Goal: Book appointment/travel/reservation

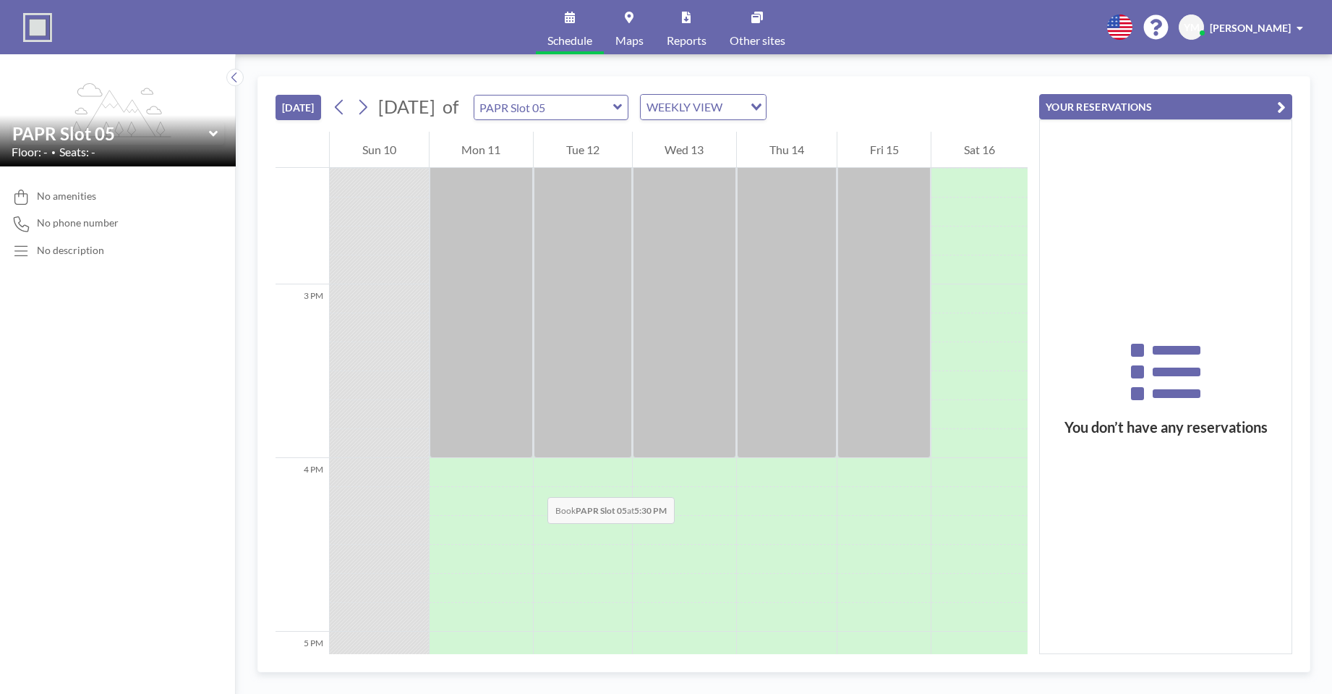
scroll to position [2748, 0]
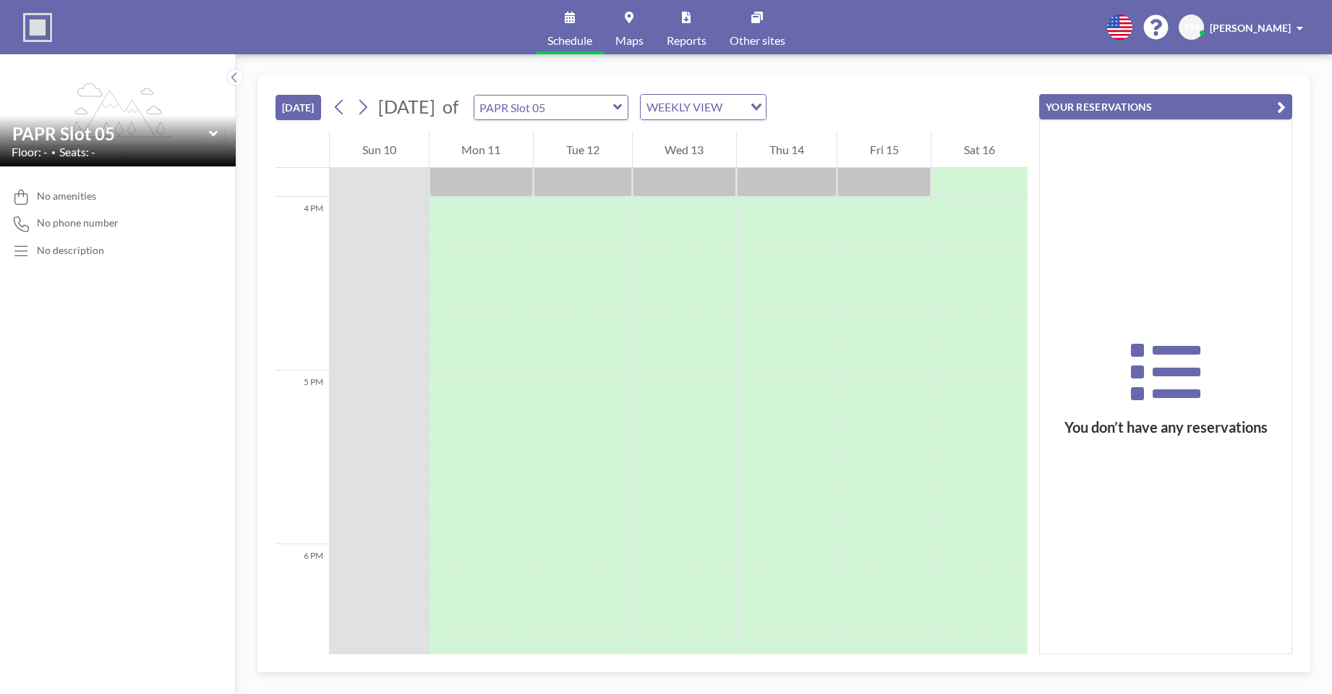
click at [623, 114] on icon at bounding box center [617, 107] width 9 height 14
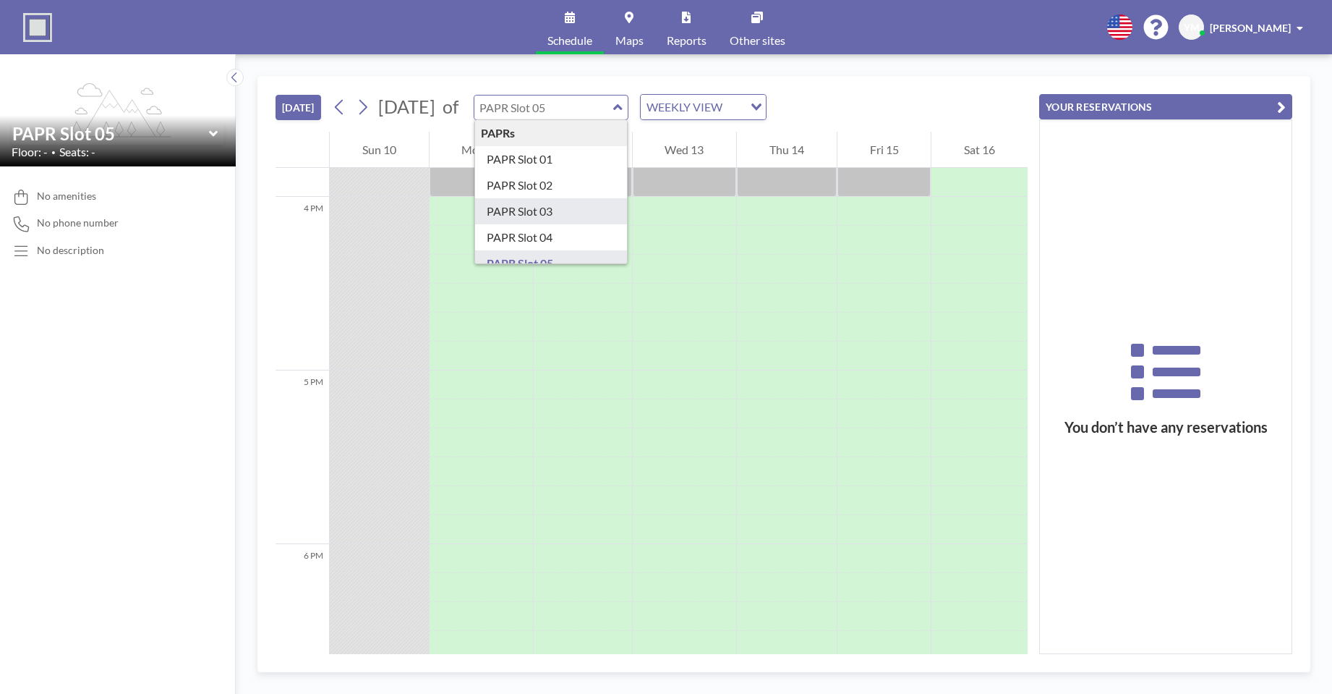
type input "PAPR Slot 03"
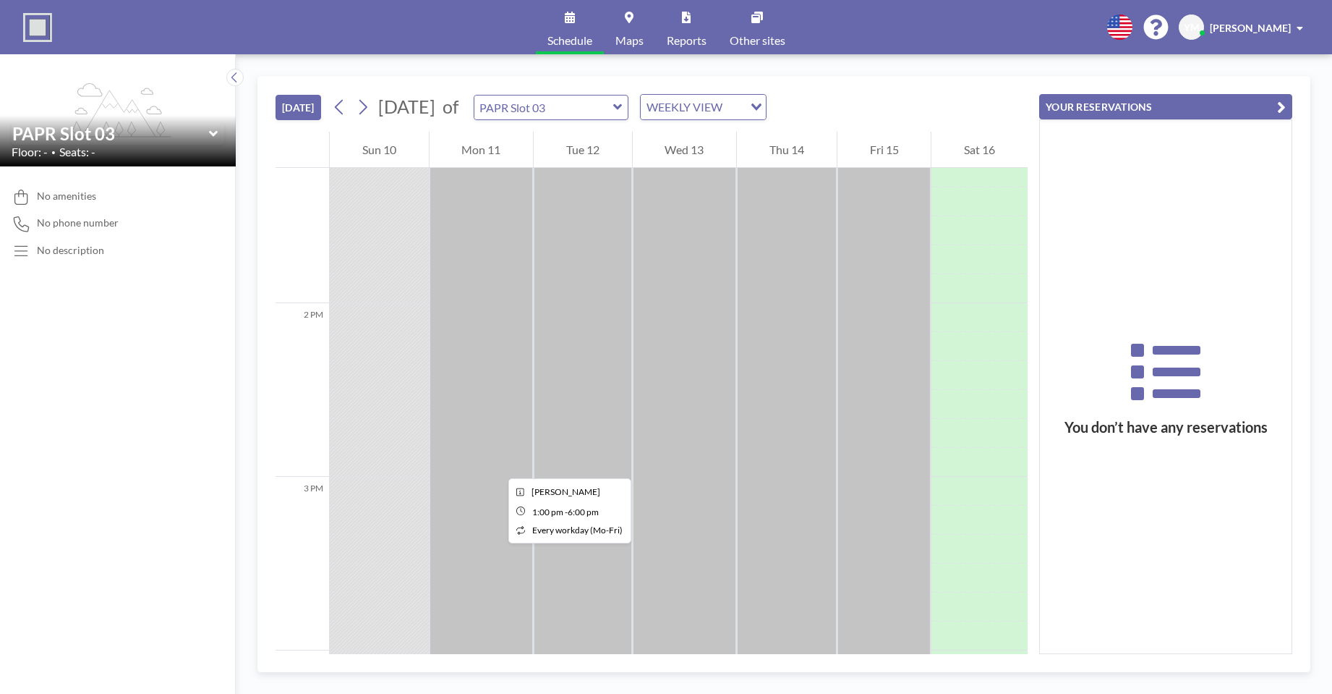
scroll to position [2286, 0]
click at [623, 111] on icon at bounding box center [617, 107] width 9 height 14
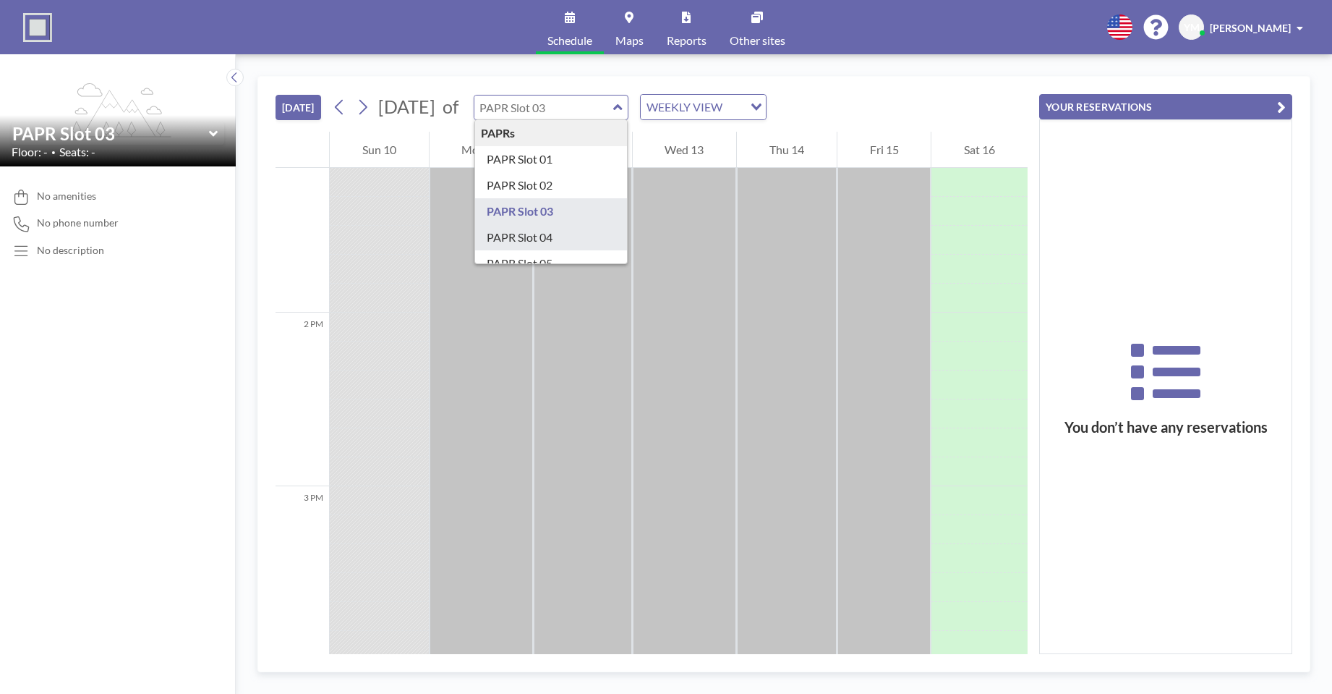
type input "PAPR Slot 04"
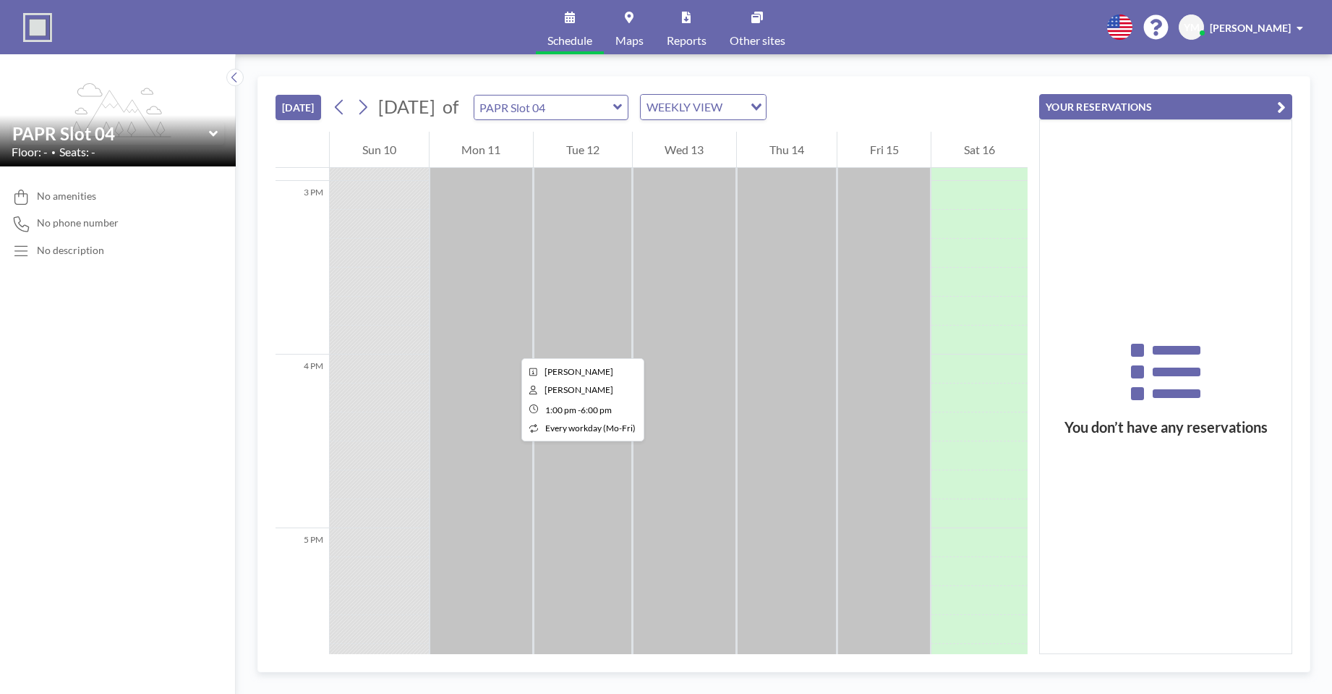
scroll to position [2748, 0]
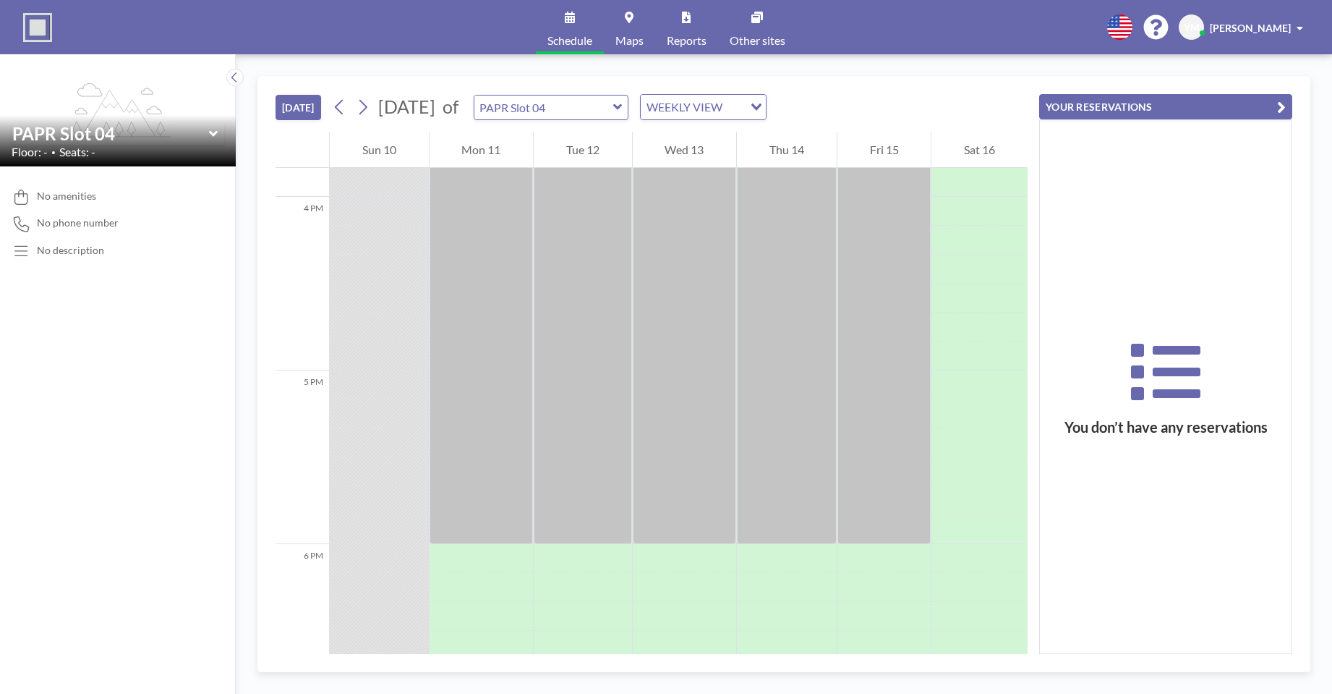
click at [623, 112] on icon at bounding box center [617, 107] width 9 height 14
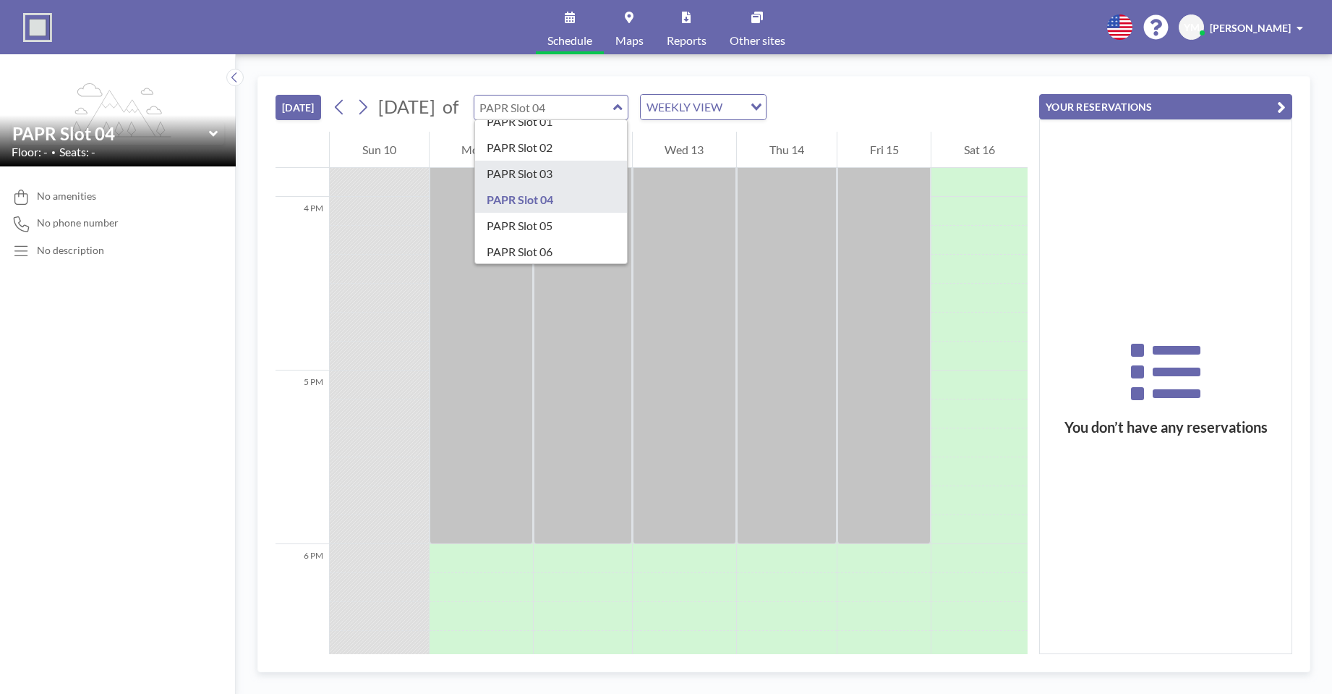
scroll to position [72, 0]
type input "PAPR Slot 05"
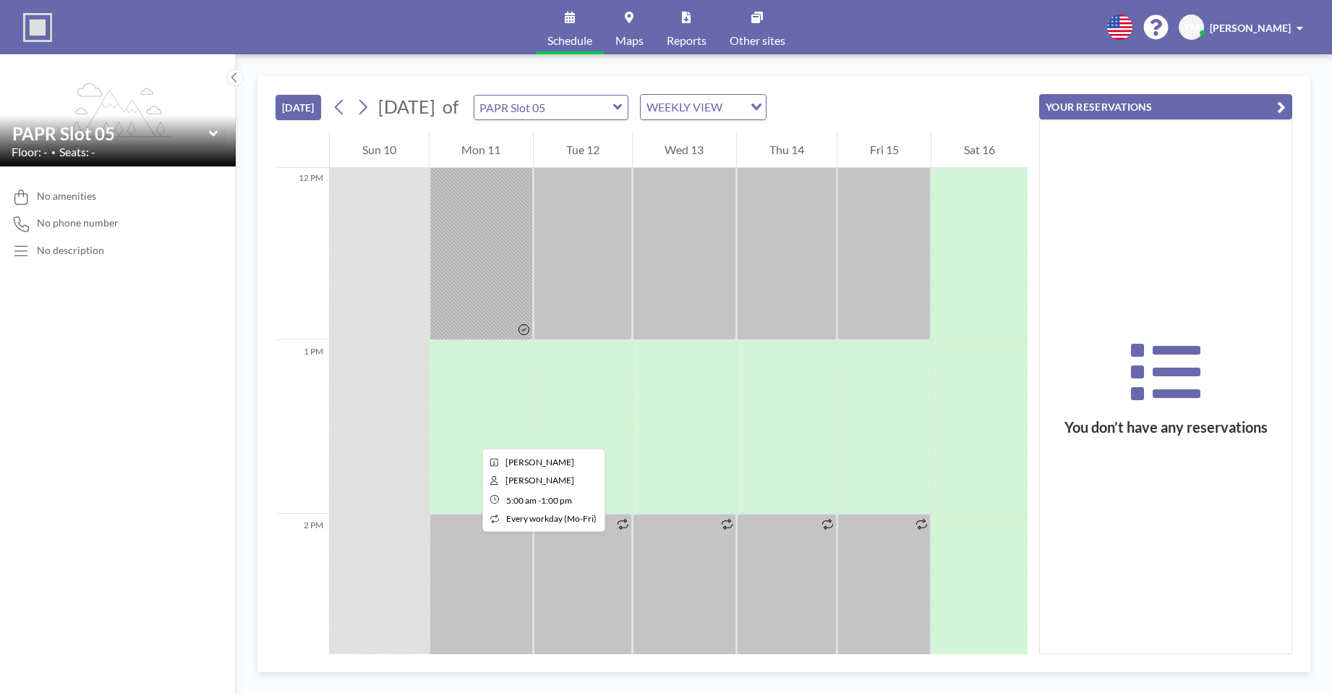
scroll to position [2242, 0]
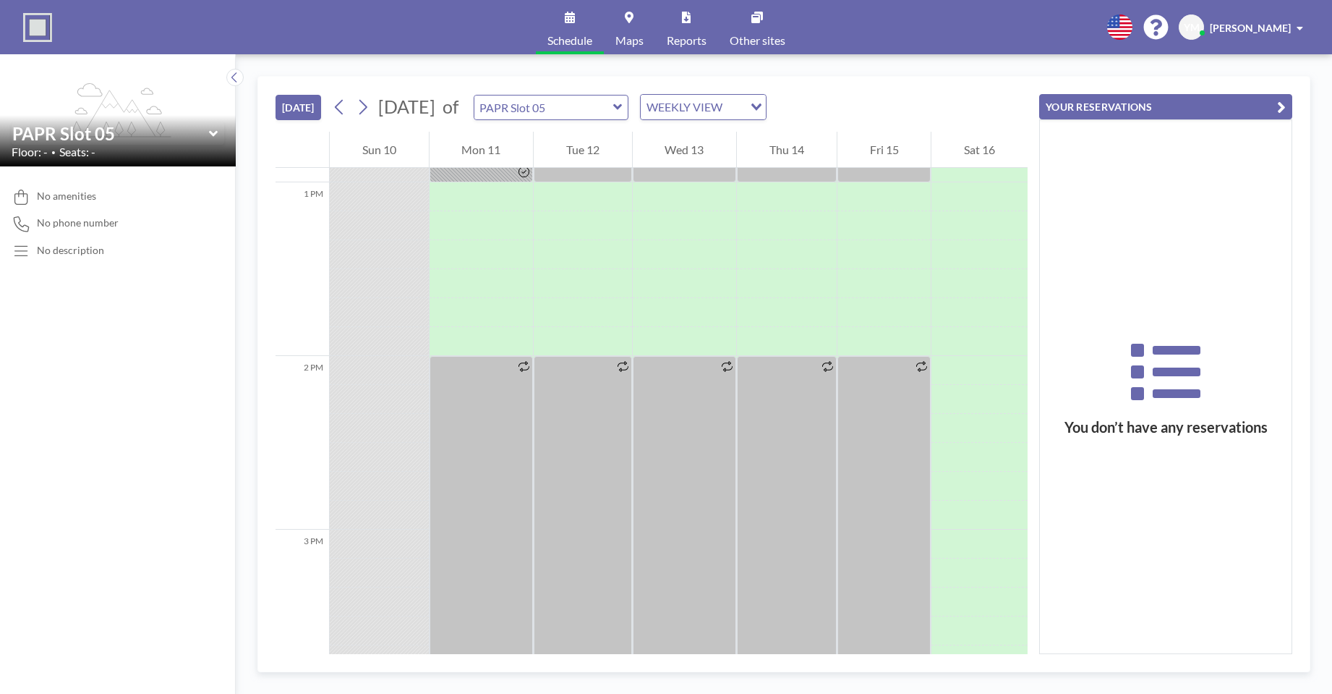
click at [623, 108] on icon at bounding box center [617, 107] width 9 height 14
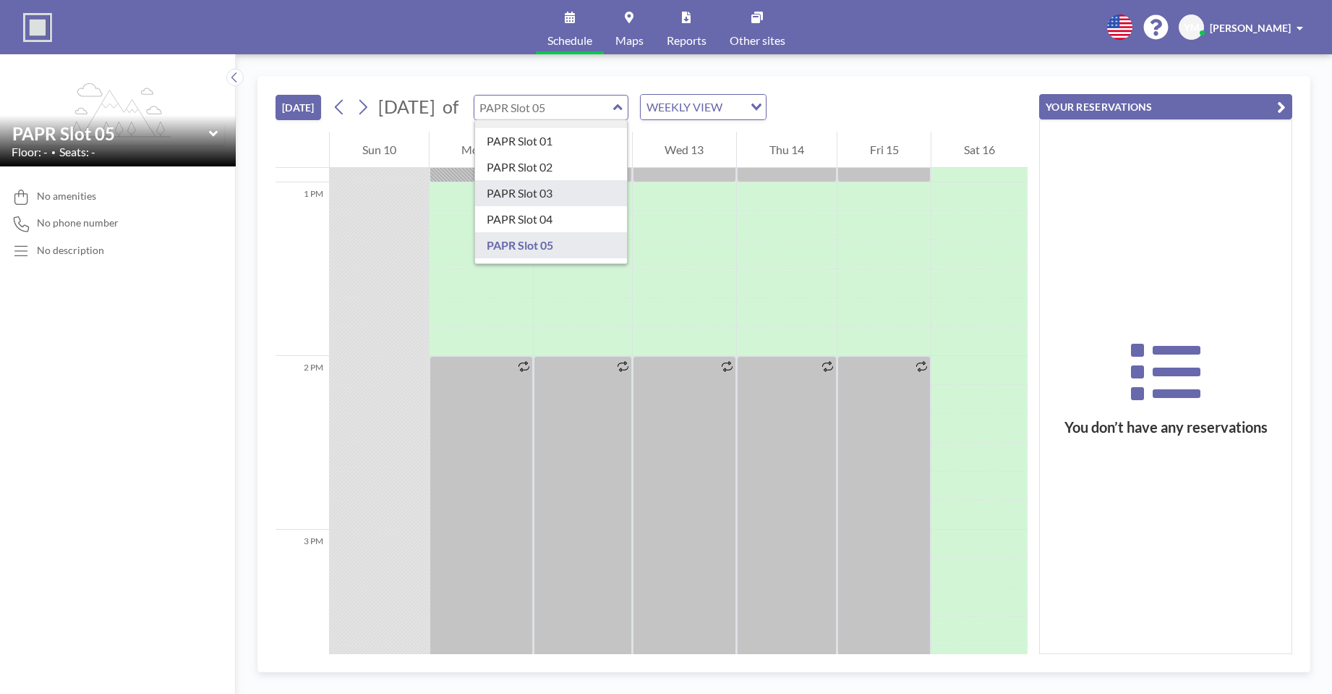
scroll to position [72, 0]
type input "PAPR Slot 06"
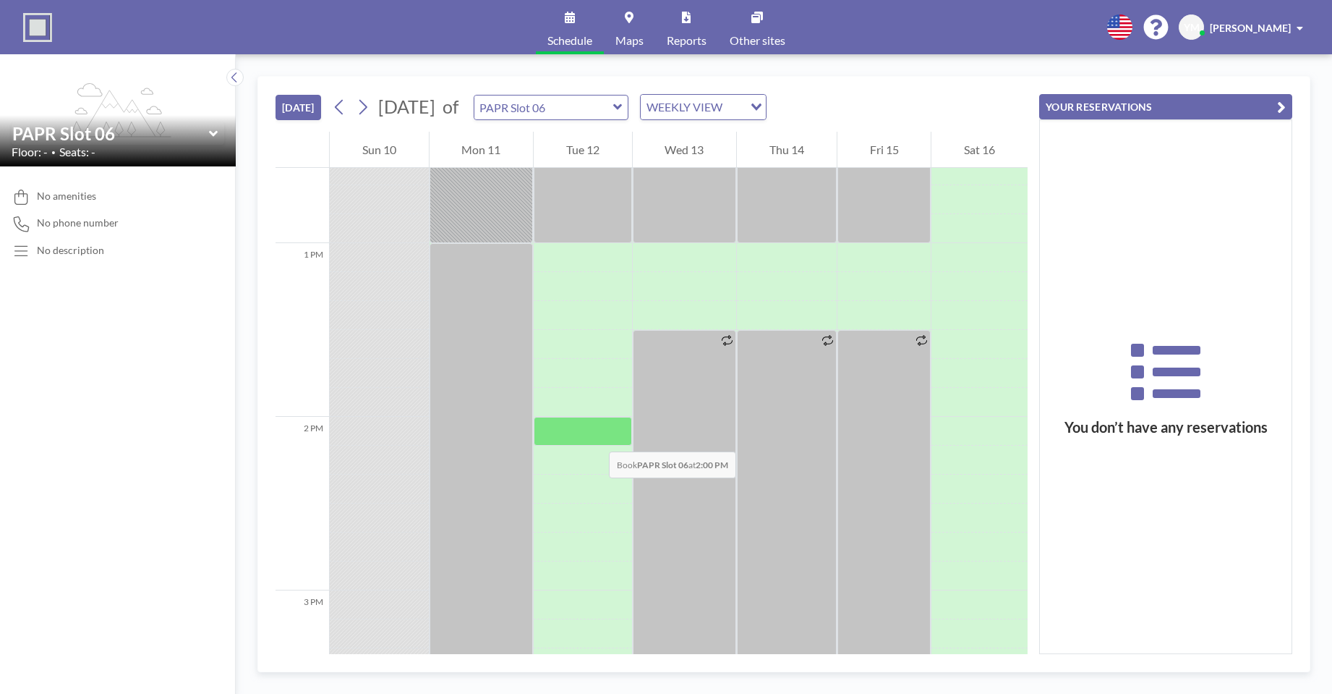
scroll to position [2168, 0]
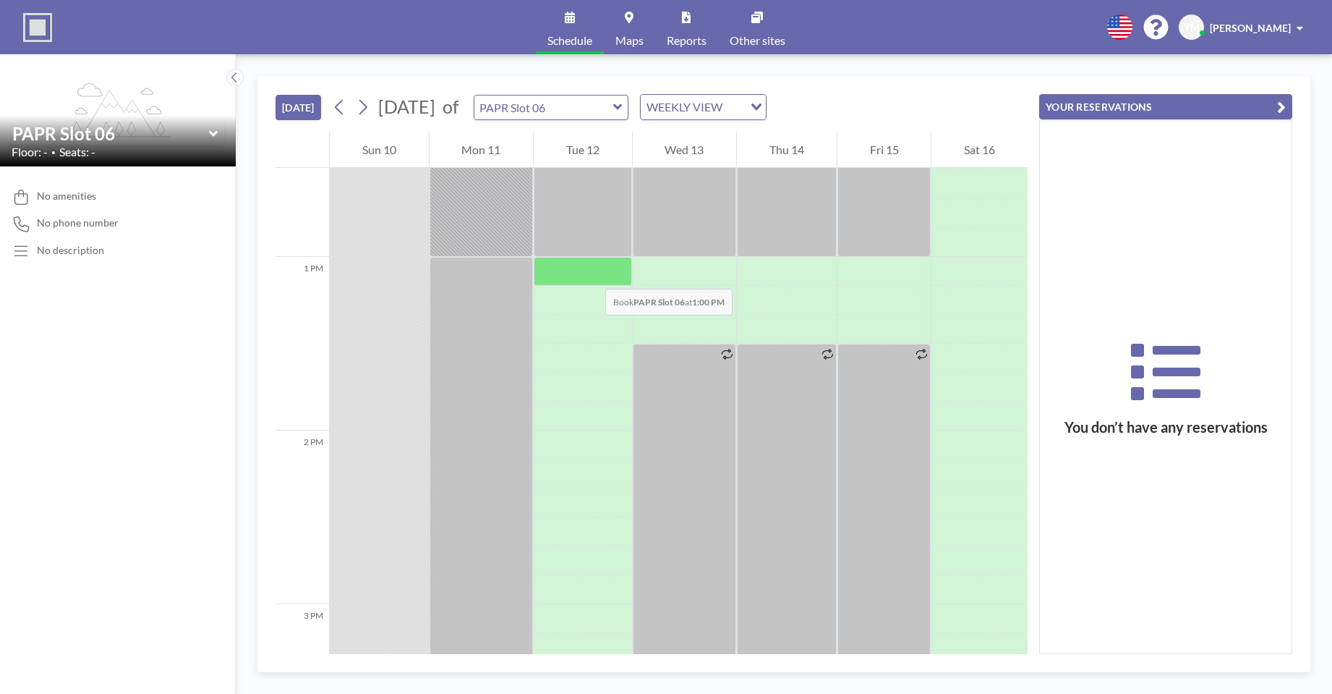
click at [591, 274] on div at bounding box center [583, 271] width 98 height 29
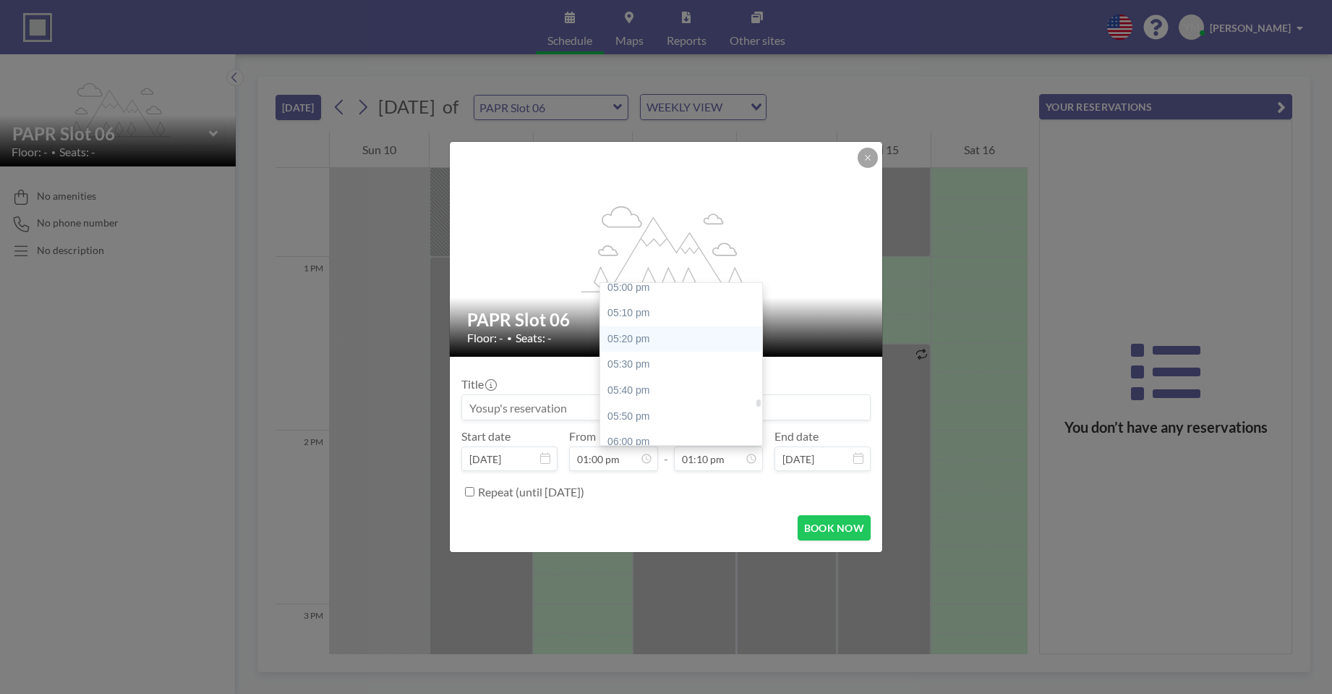
scroll to position [2612, 0]
click at [644, 315] on div "05:00 pm" at bounding box center [684, 310] width 169 height 26
type input "05:00 pm"
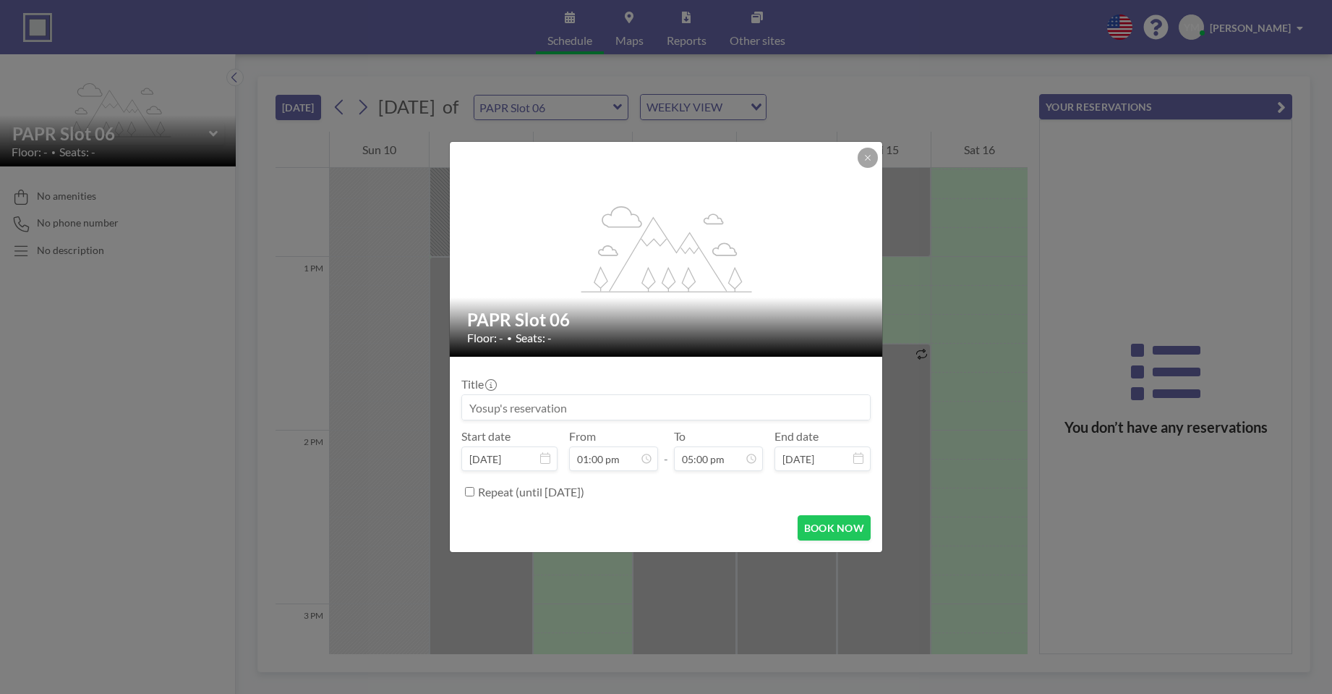
scroll to position [2626, 0]
click at [842, 519] on button "BOOK NOW" at bounding box center [834, 527] width 73 height 25
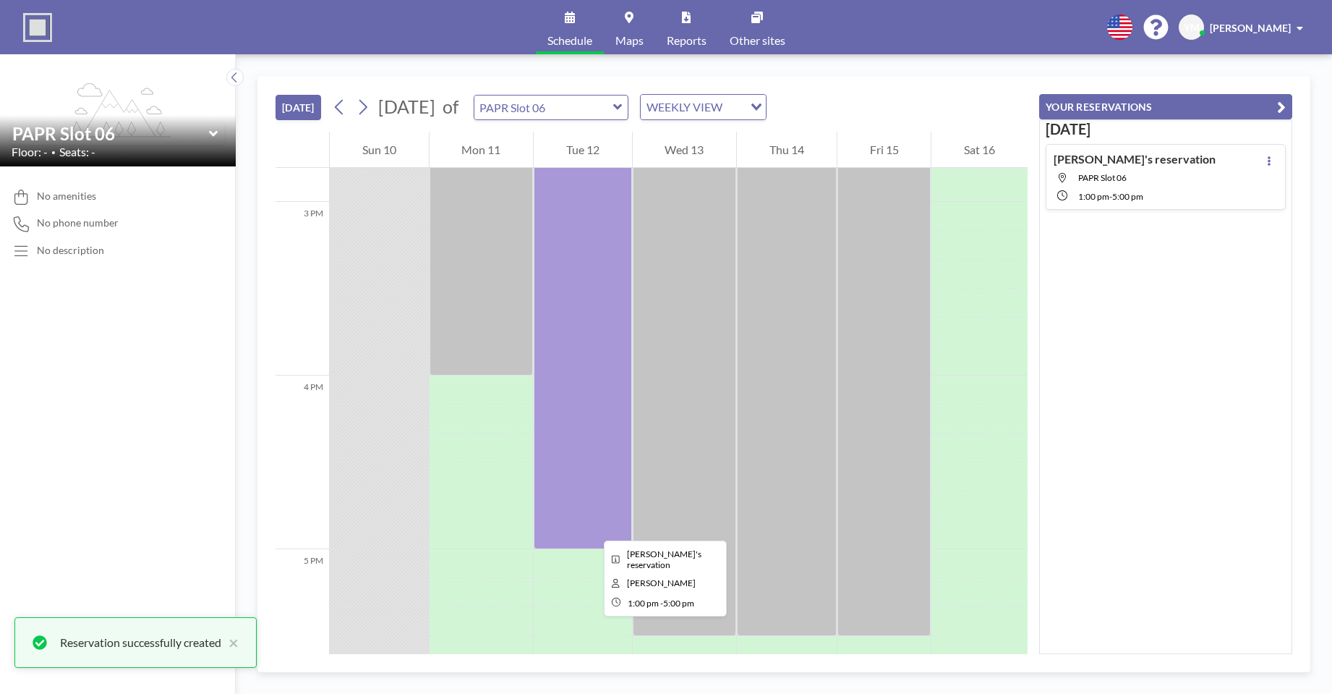
scroll to position [2602, 0]
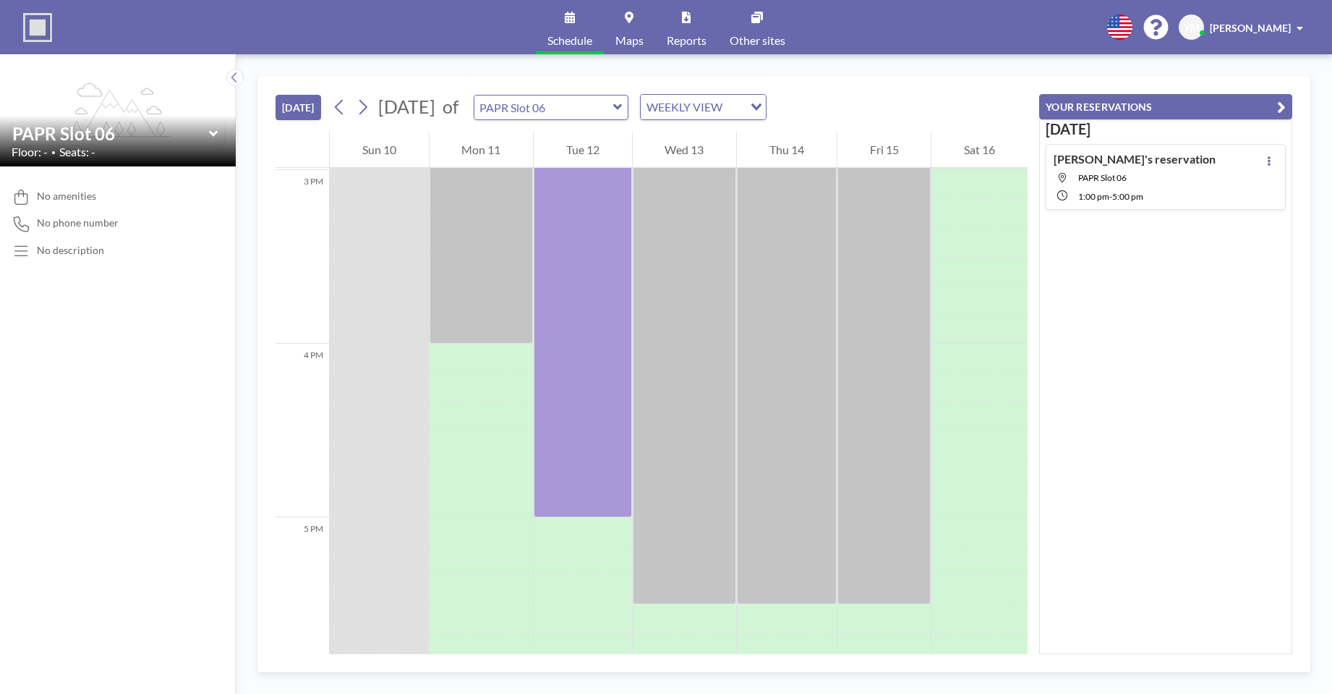
click at [623, 110] on icon at bounding box center [617, 107] width 9 height 14
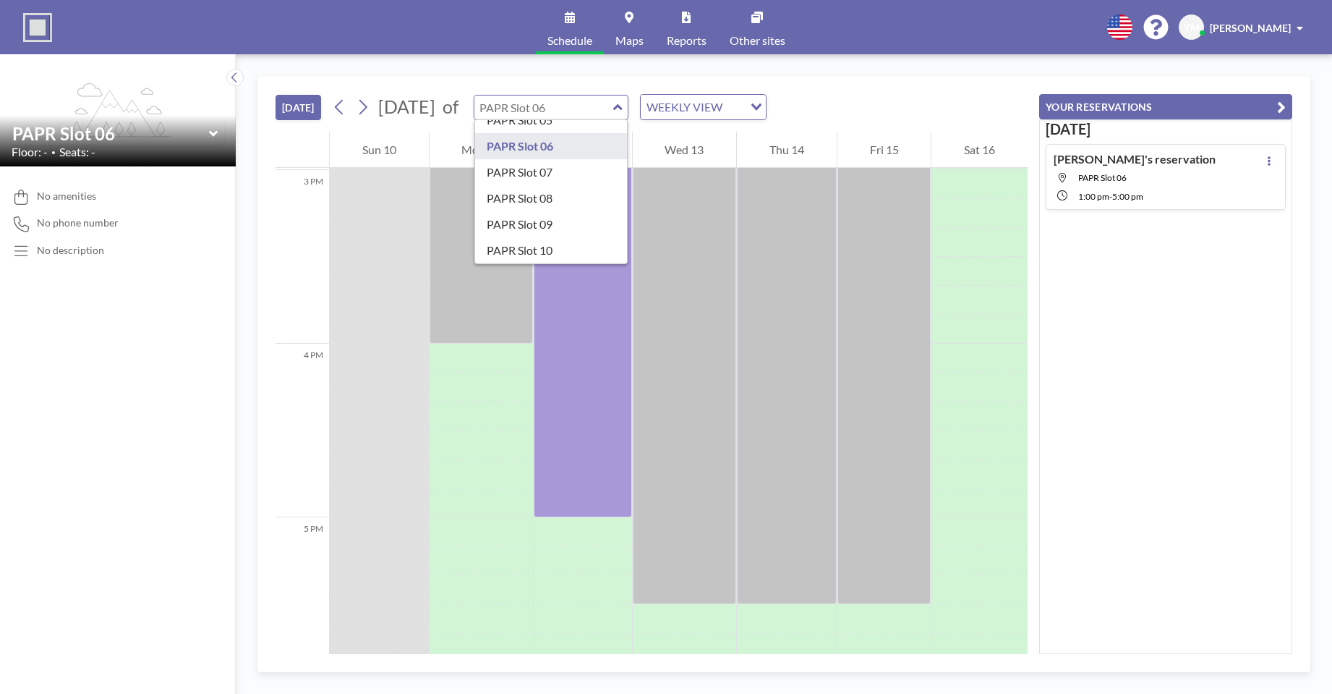
scroll to position [145, 0]
type input "PAPR Slot 07"
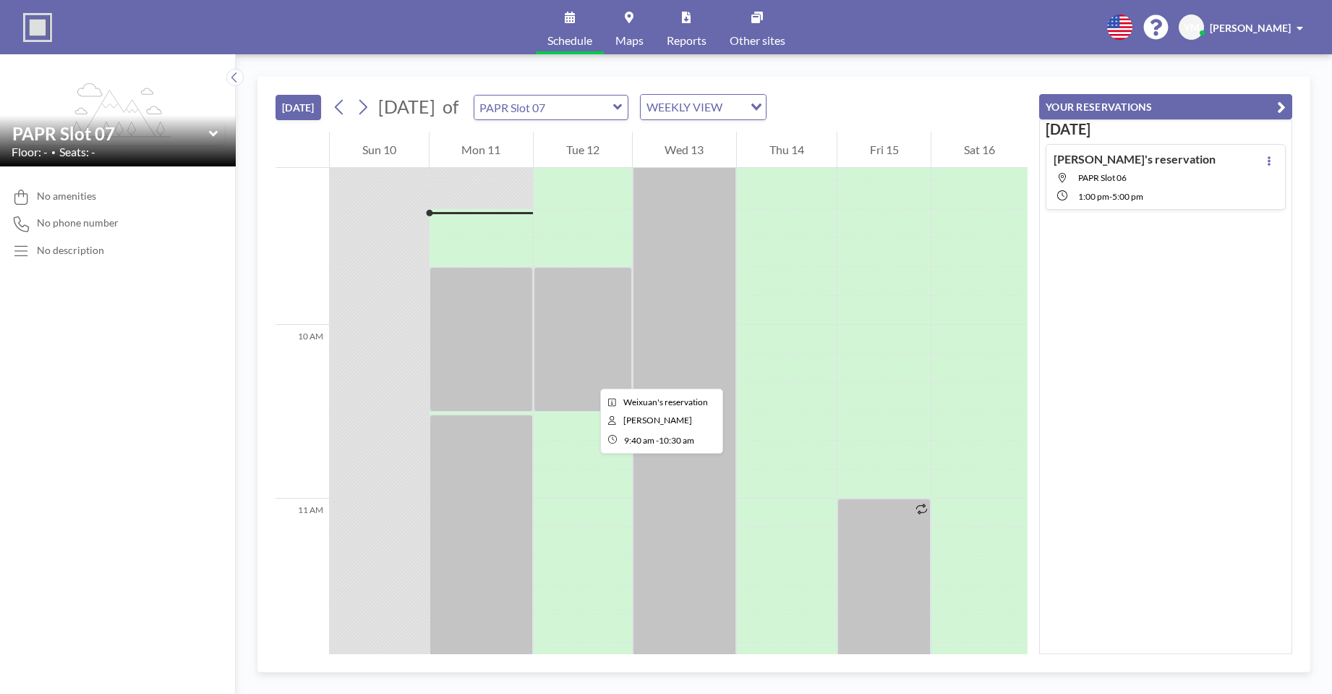
scroll to position [1447, 0]
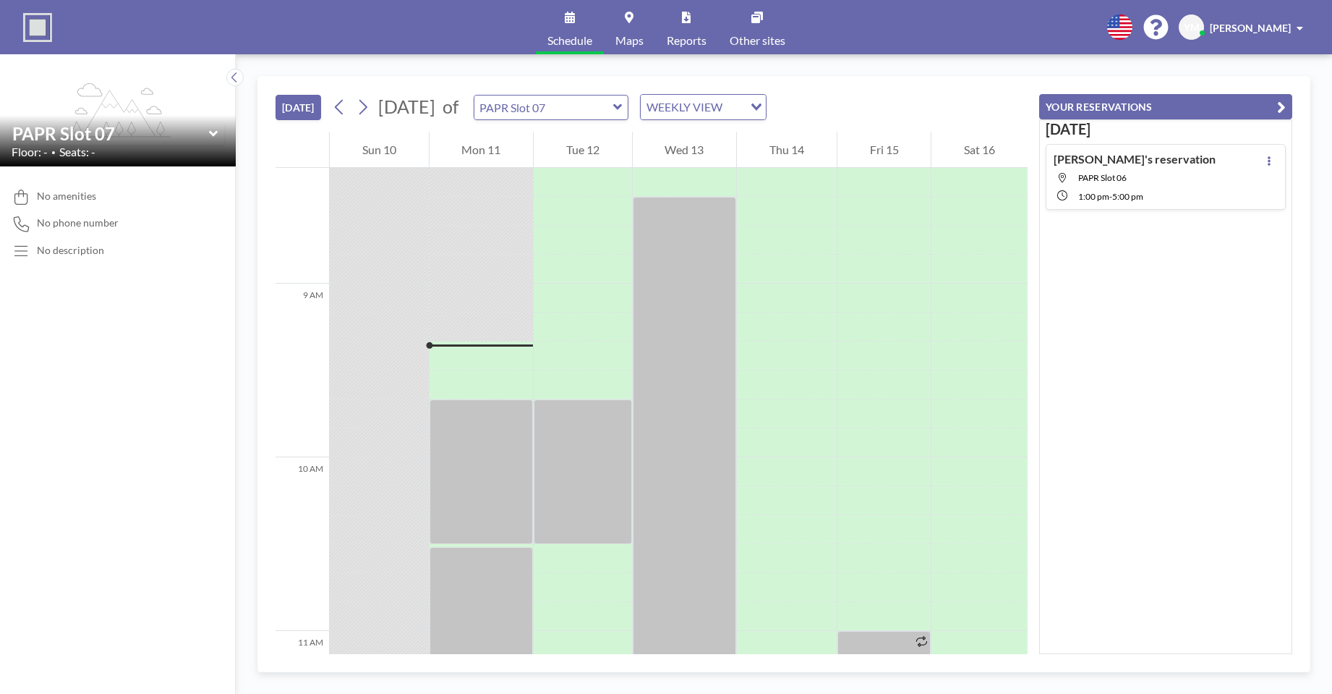
click at [629, 103] on div "PAPR Slot 07" at bounding box center [552, 107] width 156 height 25
click at [622, 106] on icon at bounding box center [617, 107] width 9 height 6
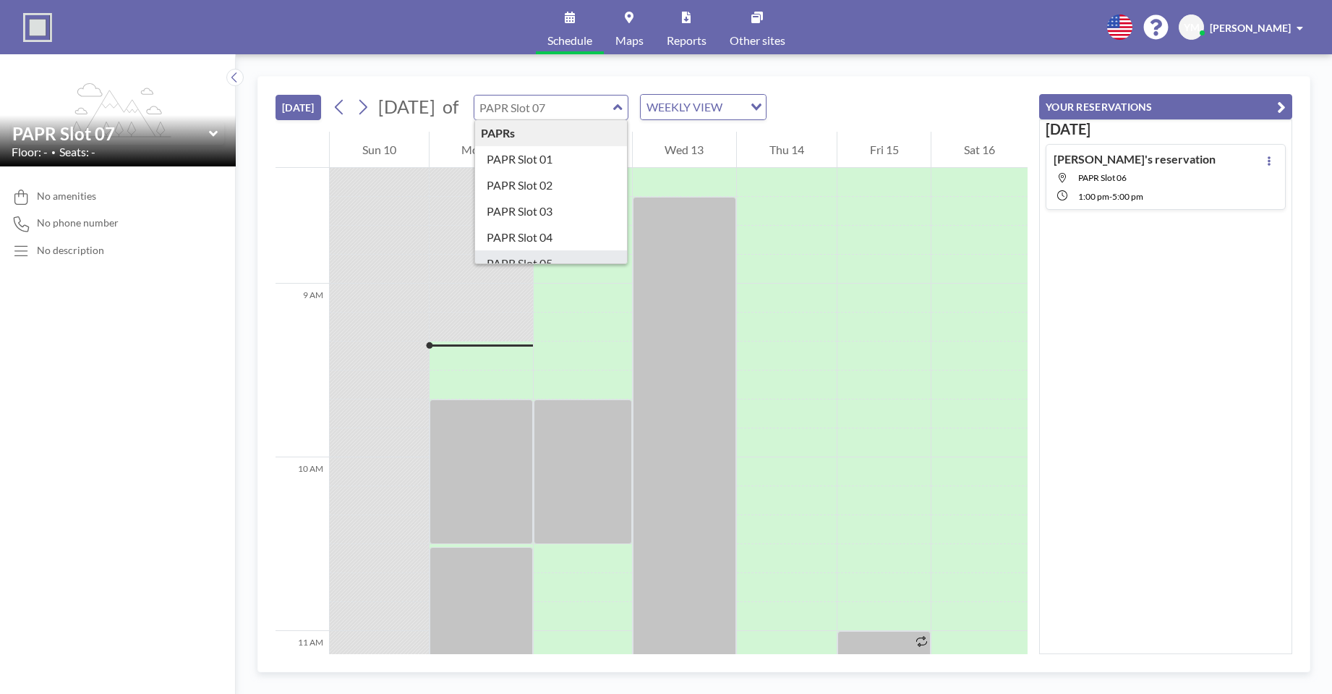
scroll to position [150, 0]
type input "PAPR Slot 08"
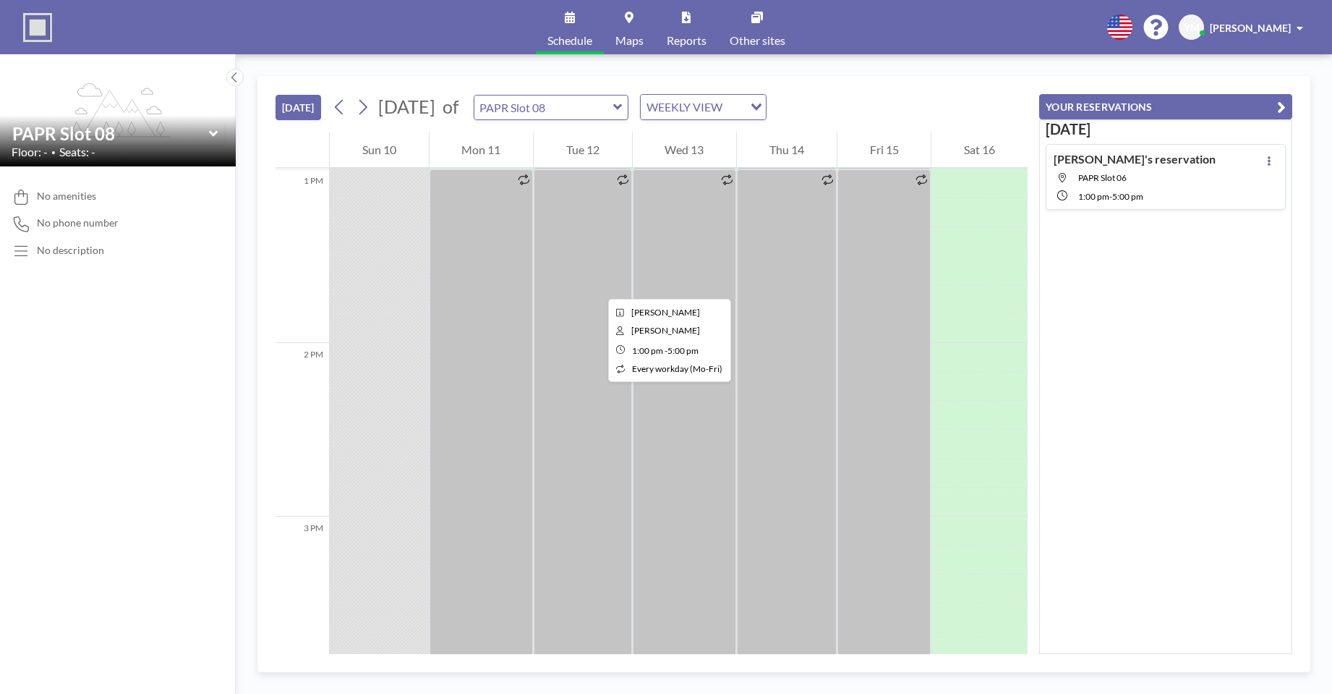
scroll to position [2314, 0]
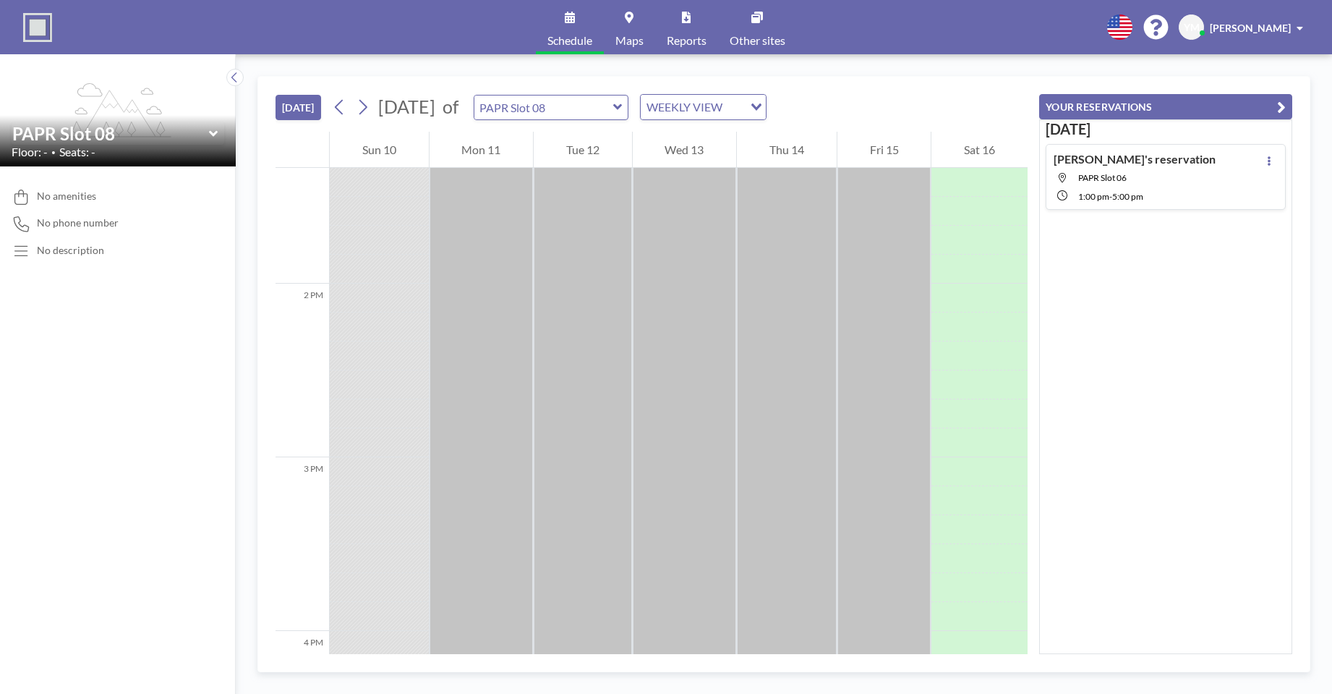
click at [623, 108] on icon at bounding box center [617, 107] width 9 height 14
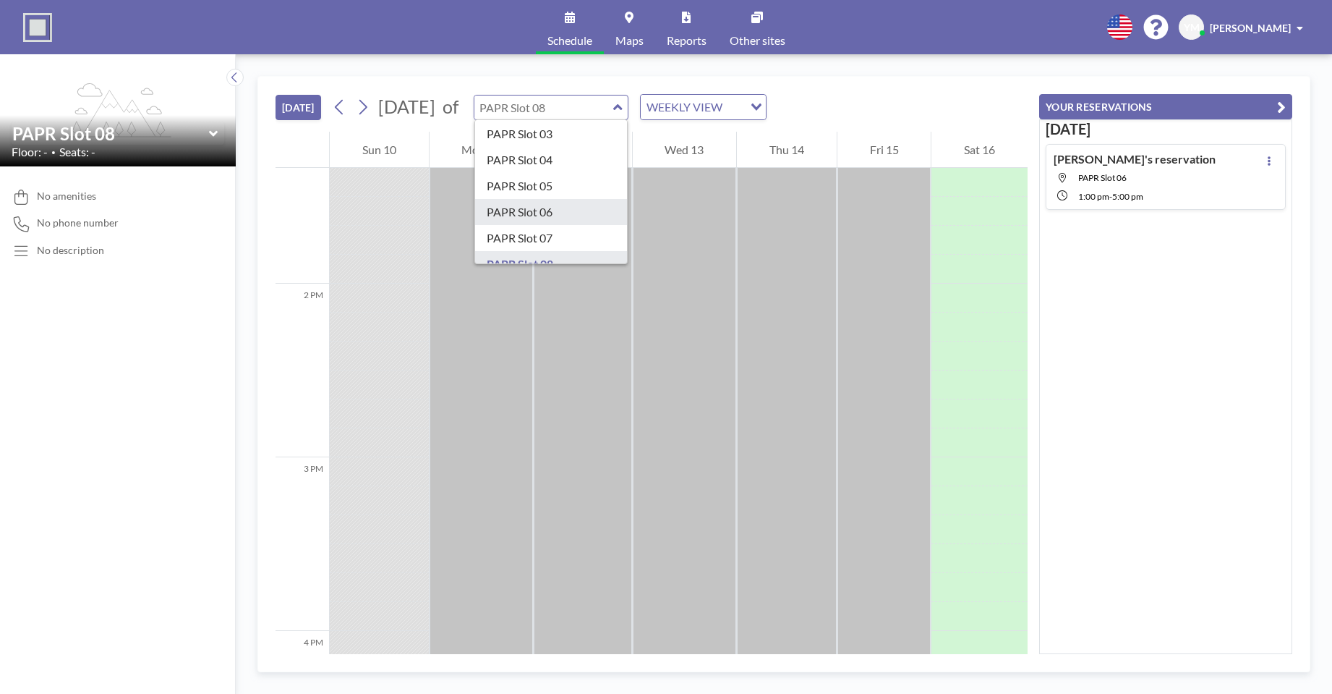
scroll to position [150, 0]
type input "PAPR Slot 09"
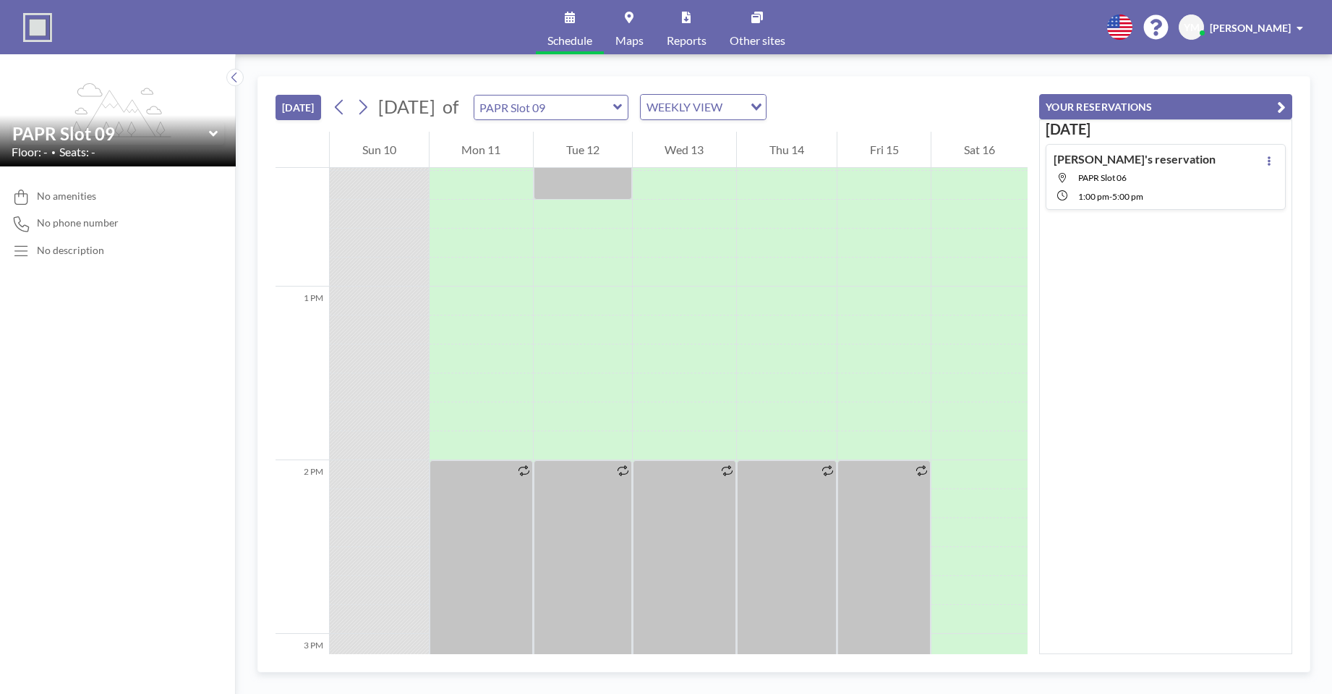
scroll to position [2293, 0]
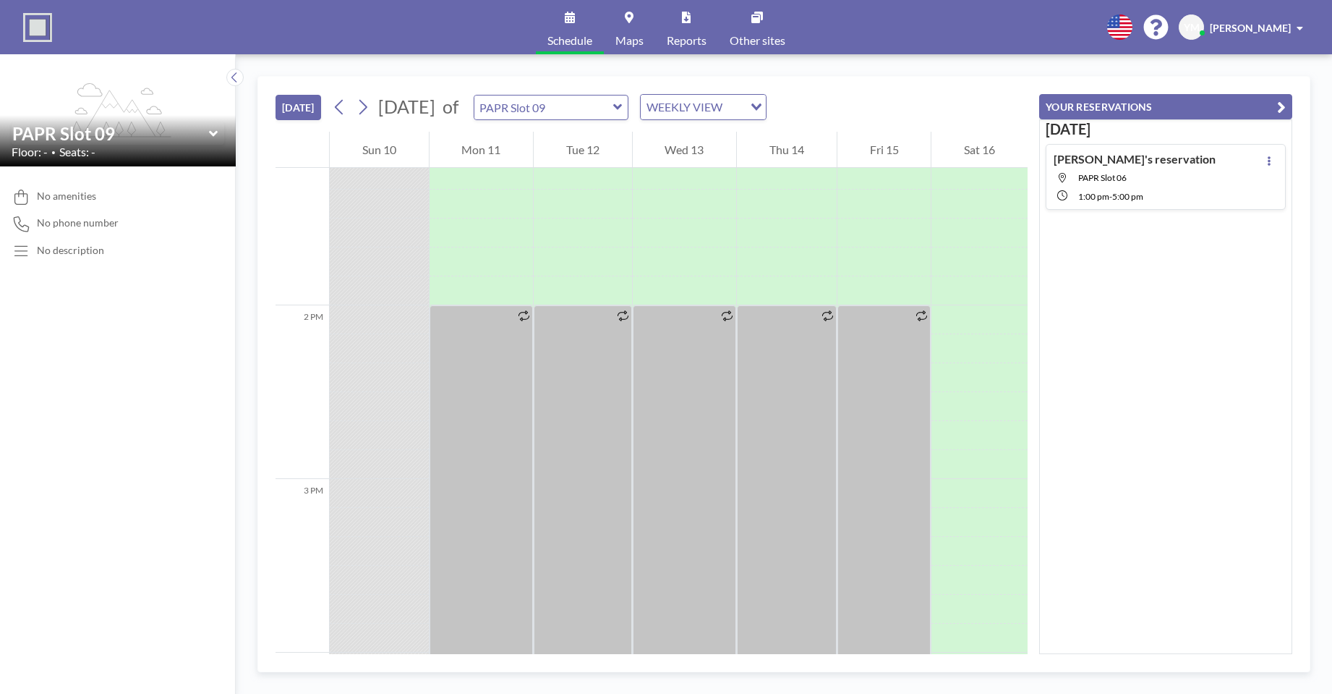
click at [629, 114] on div "PAPR Slot 09" at bounding box center [552, 107] width 156 height 25
click at [622, 107] on icon at bounding box center [617, 107] width 9 height 6
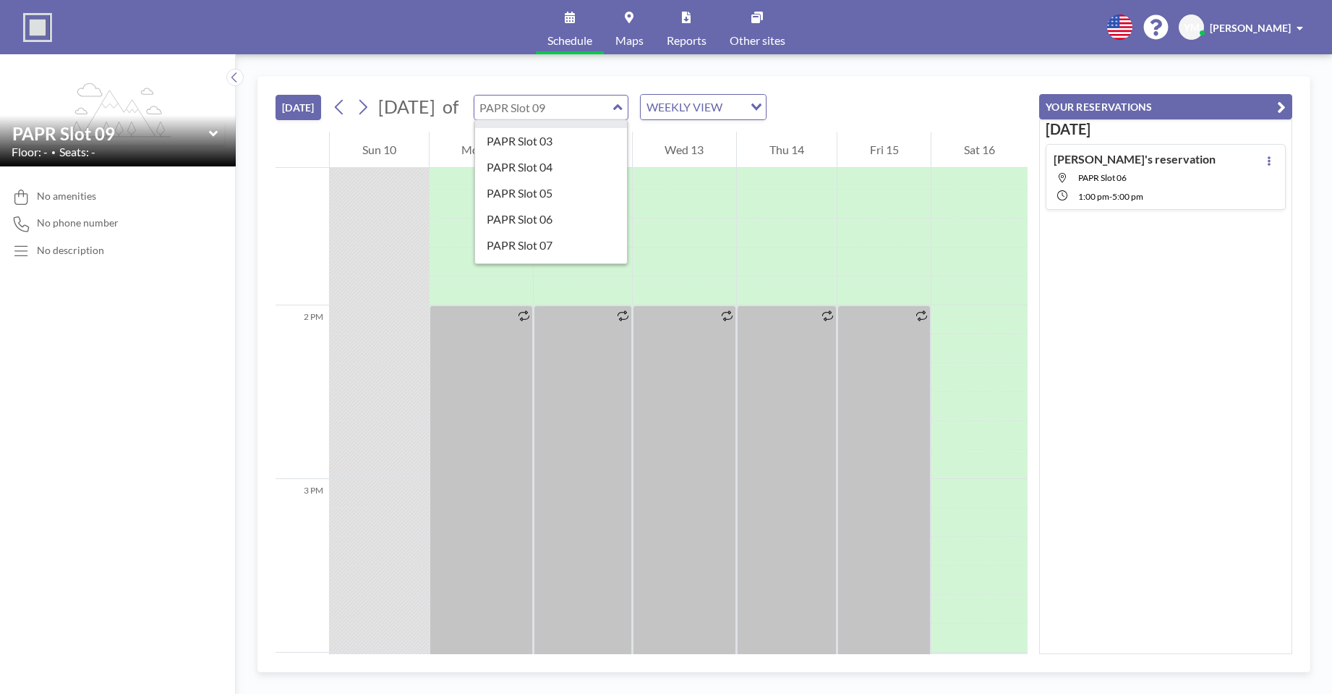
scroll to position [150, 0]
type input "PAPR Slot 10"
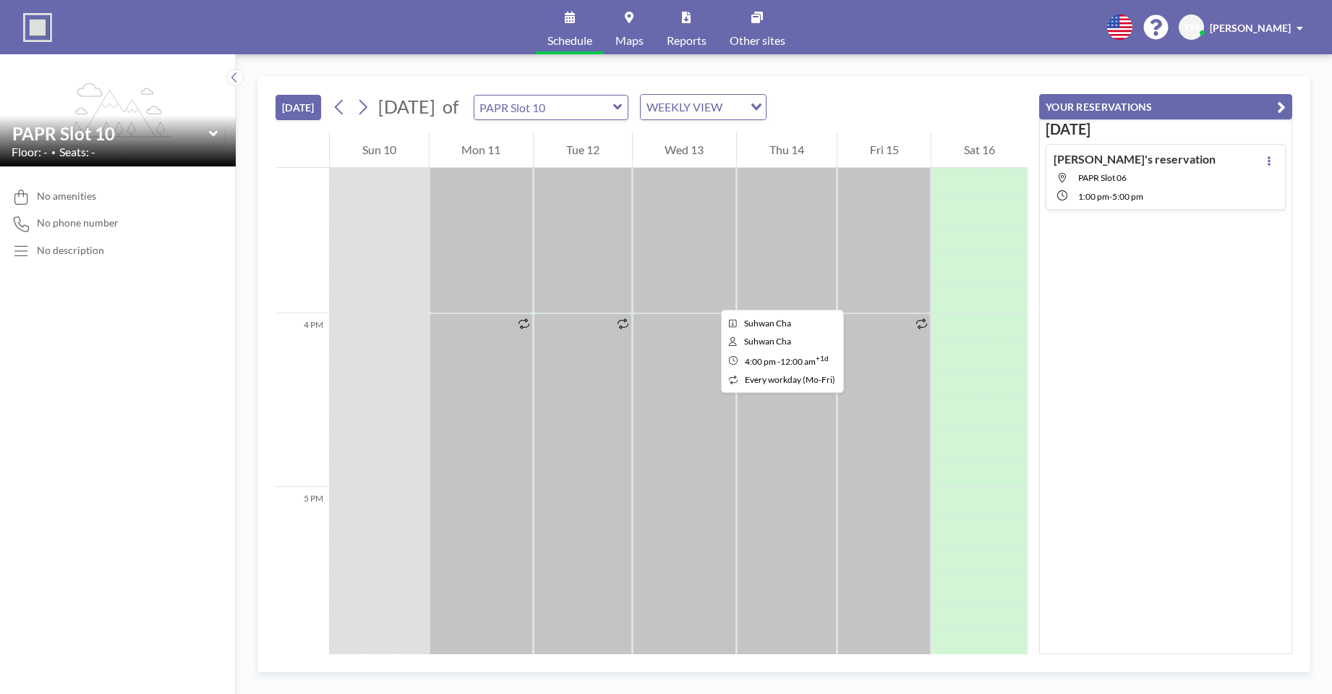
scroll to position [2600, 0]
